Goal: Find specific page/section: Locate a particular part of the current website

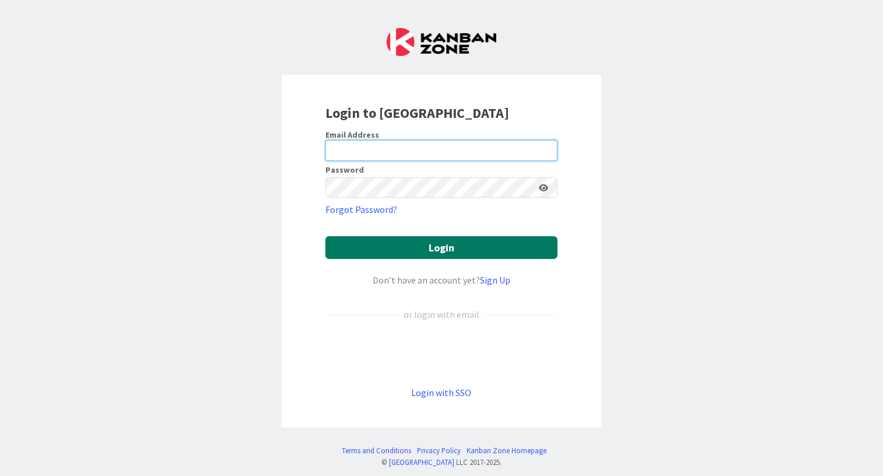
type input "[PERSON_NAME][EMAIL_ADDRESS][DOMAIN_NAME]"
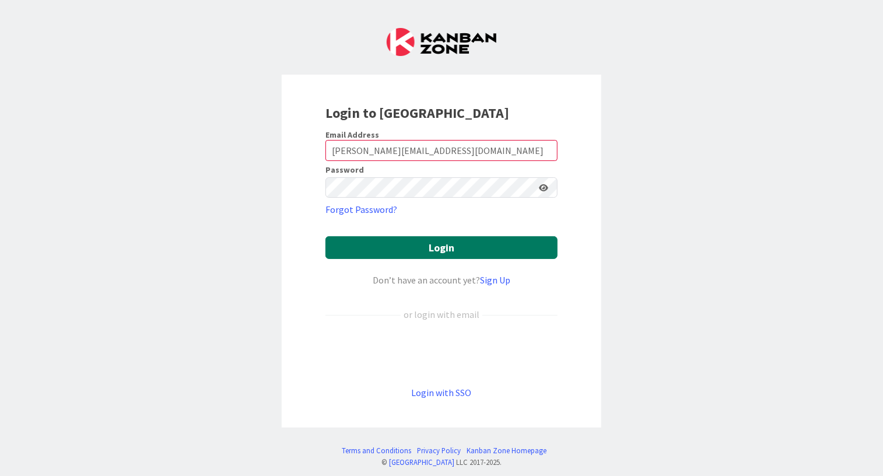
click at [366, 251] on button "Login" at bounding box center [441, 247] width 232 height 23
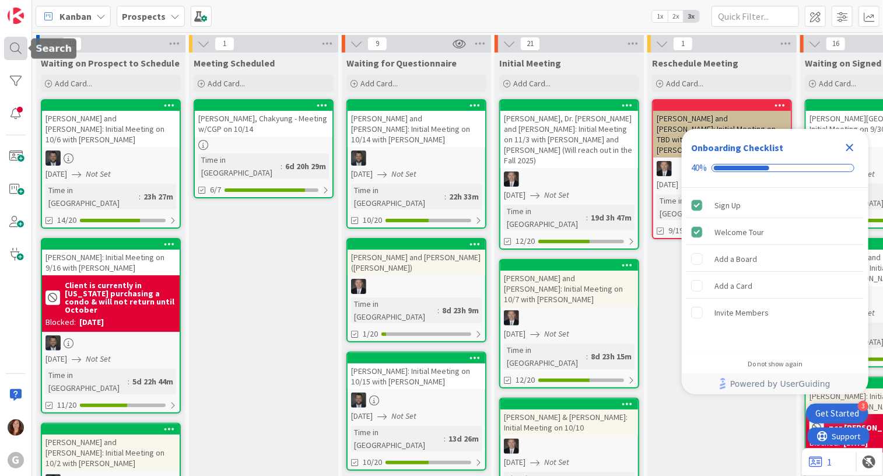
click at [17, 48] on div at bounding box center [15, 48] width 23 height 23
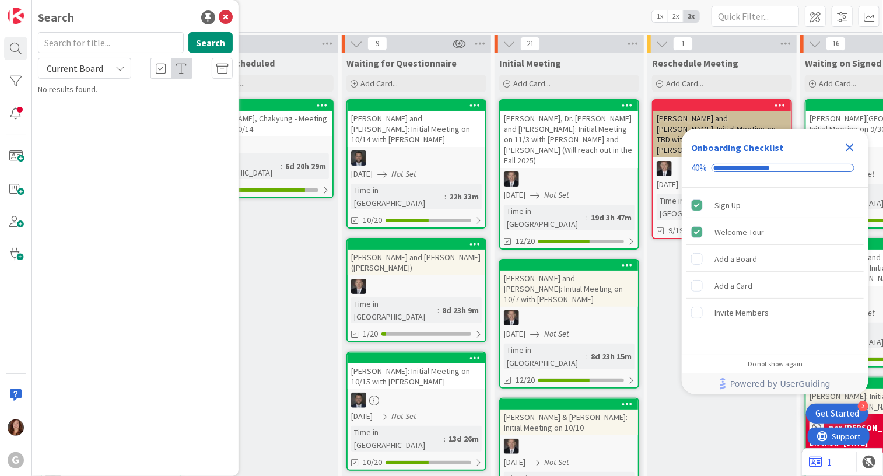
drag, startPoint x: 100, startPoint y: 36, endPoint x: 90, endPoint y: 40, distance: 10.5
click at [99, 37] on input "text" at bounding box center [111, 42] width 146 height 21
type input "[PERSON_NAME]"
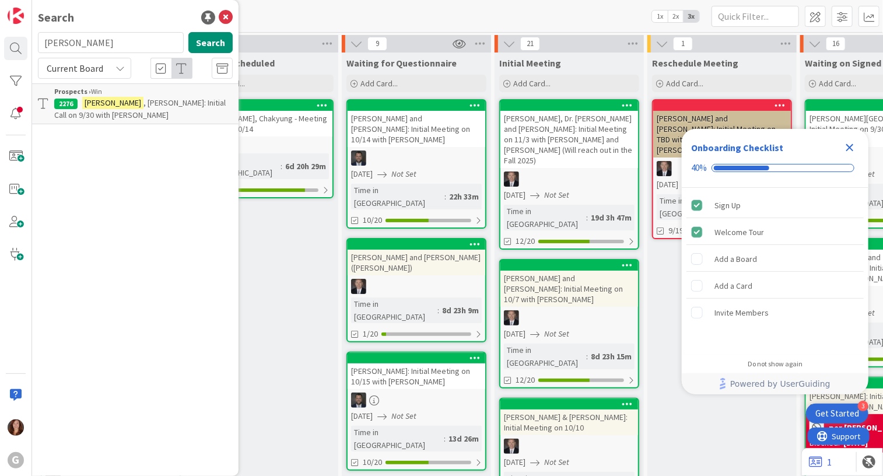
click at [128, 103] on span ", [PERSON_NAME]: Initial Call on 9/30 with [PERSON_NAME]" at bounding box center [139, 108] width 171 height 23
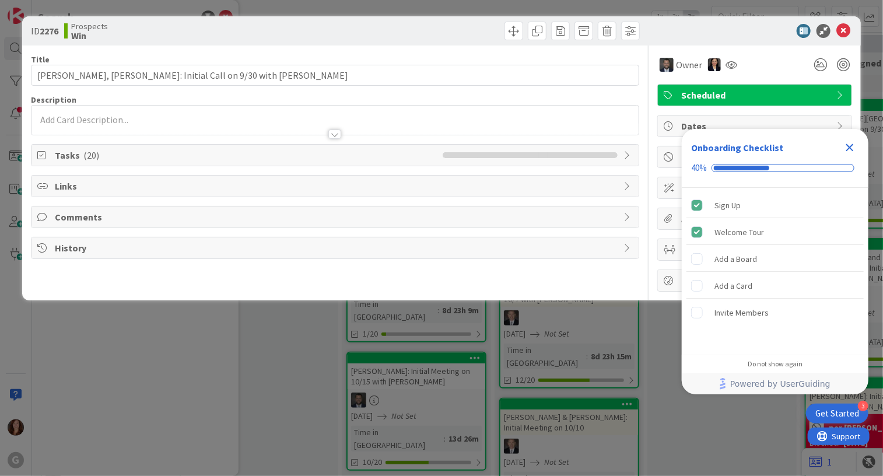
click at [853, 148] on icon "Close Checklist" at bounding box center [850, 148] width 14 height 14
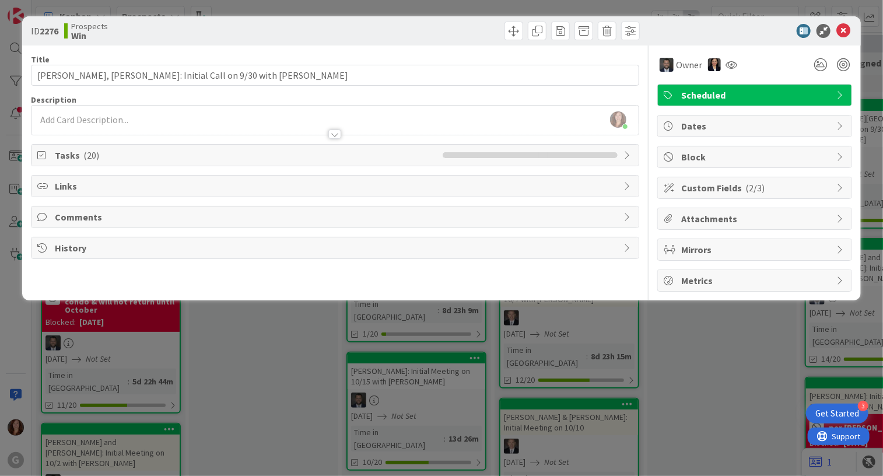
click at [83, 157] on span "( 20 )" at bounding box center [91, 155] width 16 height 12
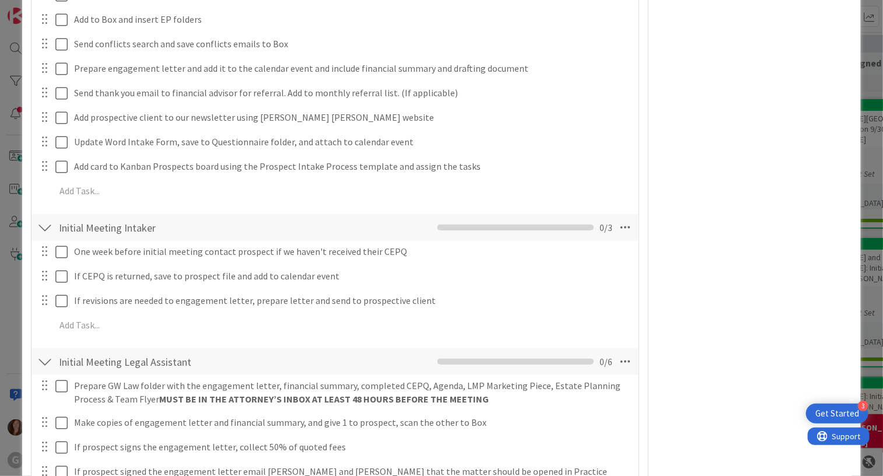
scroll to position [583, 0]
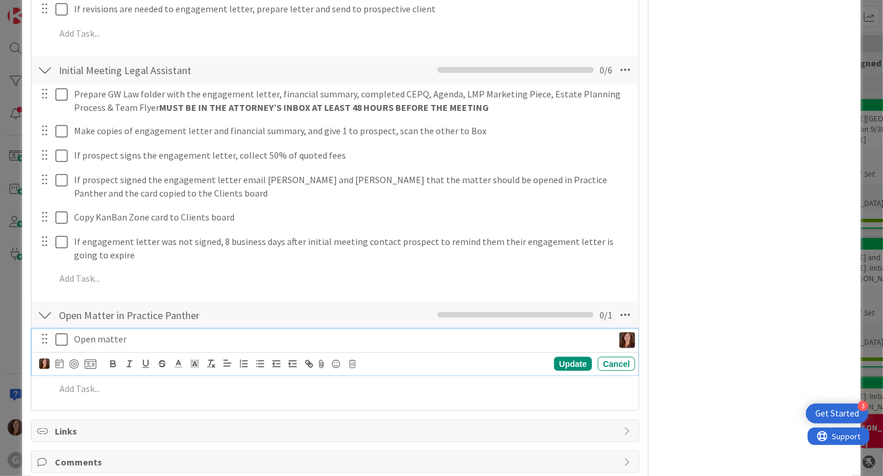
click at [58, 339] on icon at bounding box center [61, 339] width 12 height 14
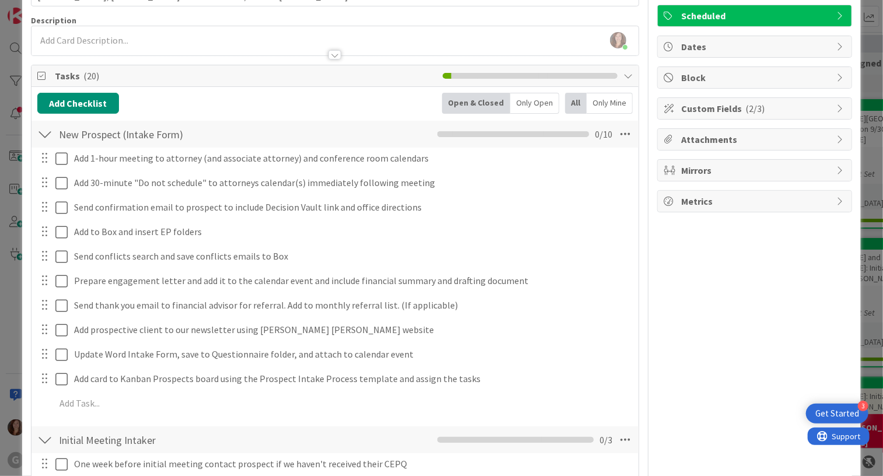
scroll to position [0, 0]
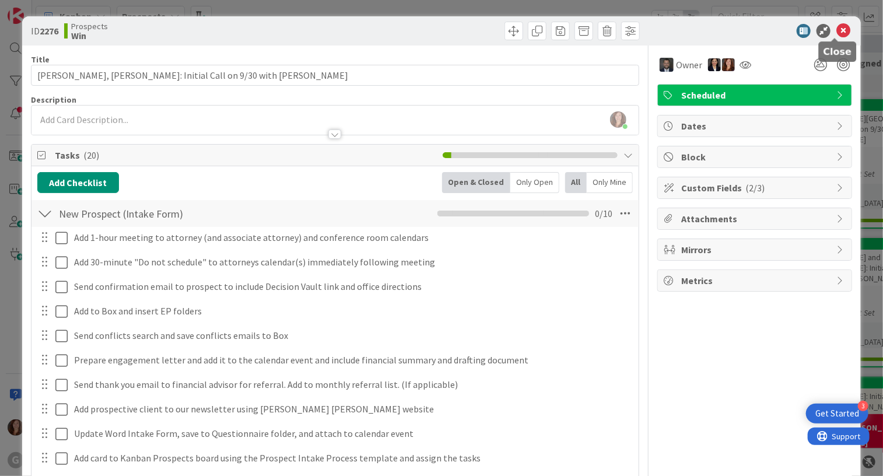
click at [838, 30] on icon at bounding box center [843, 31] width 14 height 14
